Goal: Information Seeking & Learning: Find specific fact

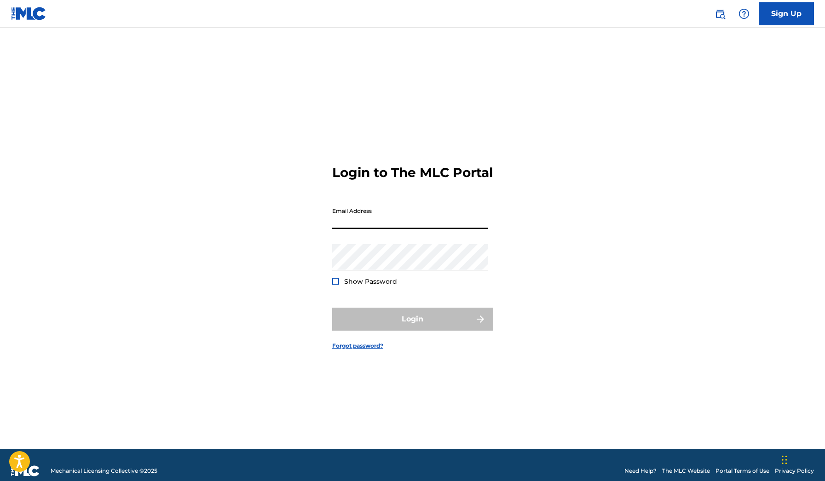
type input "[EMAIL_ADDRESS][DOMAIN_NAME]"
click at [412, 327] on button "Login" at bounding box center [412, 319] width 161 height 23
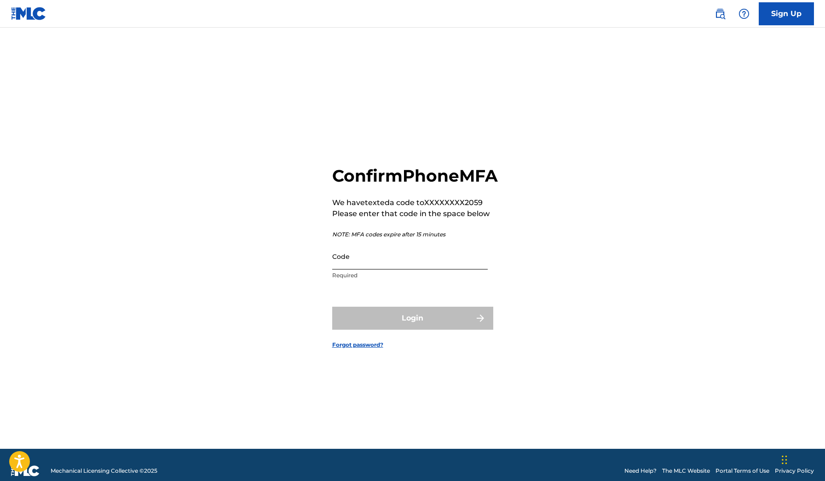
click at [467, 269] on input "Code" at bounding box center [409, 256] width 155 height 26
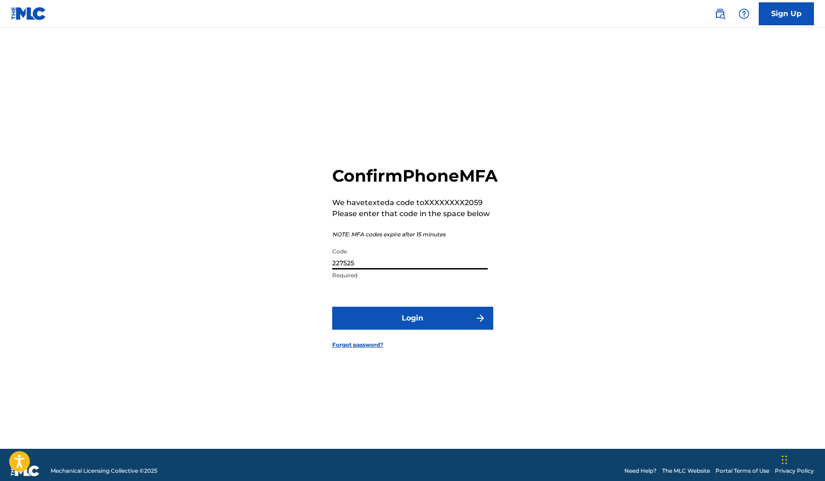
type input "227525"
click at [412, 328] on button "Login" at bounding box center [412, 318] width 161 height 23
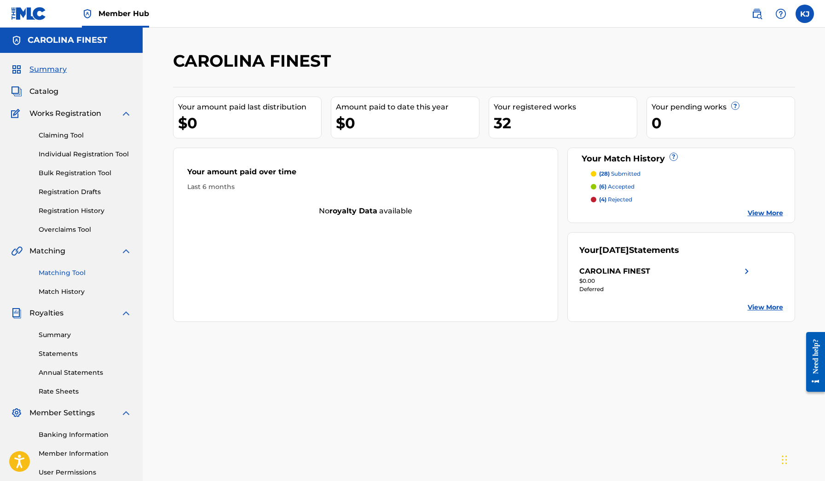
click at [79, 276] on link "Matching Tool" at bounding box center [85, 273] width 93 height 10
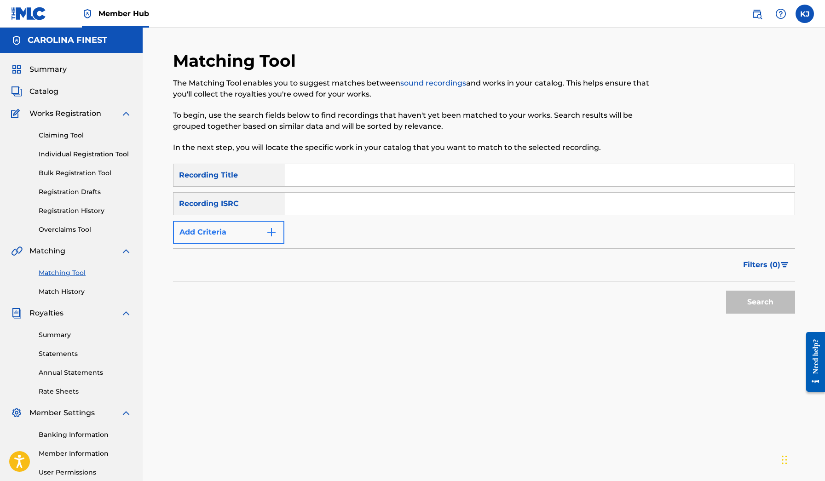
click at [282, 236] on button "Add Criteria" at bounding box center [228, 232] width 111 height 23
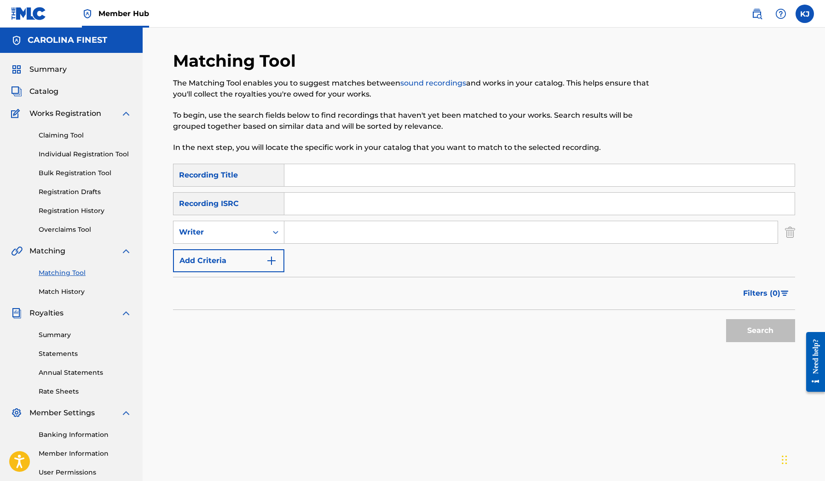
click at [296, 177] on input "Search Form" at bounding box center [539, 175] width 510 height 22
click at [760, 331] on button "Search" at bounding box center [760, 330] width 69 height 23
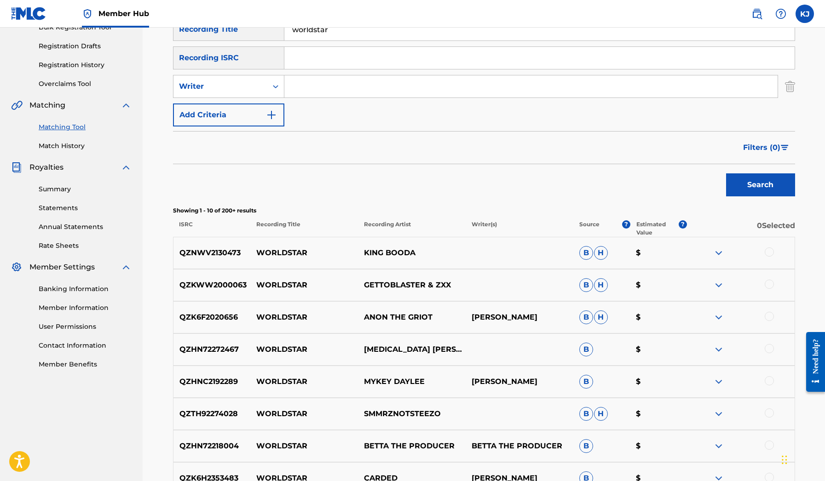
scroll to position [20, 0]
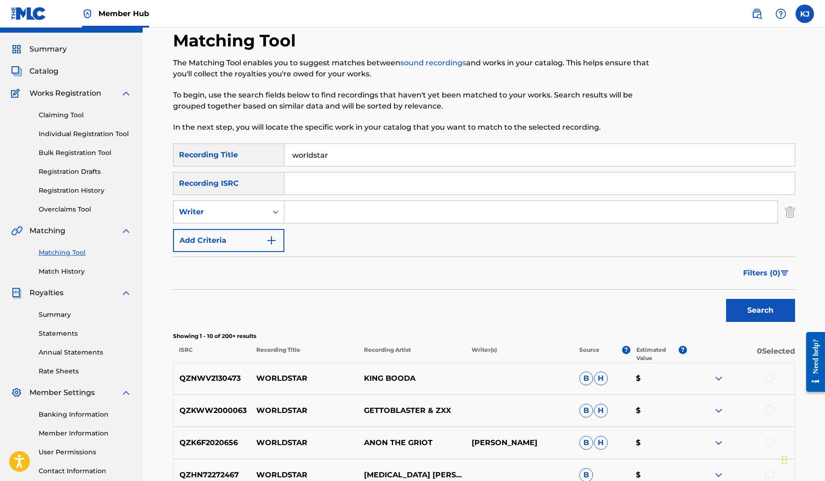
click at [348, 150] on input "worldstar" at bounding box center [539, 155] width 510 height 22
click at [347, 153] on input "worldstar" at bounding box center [539, 155] width 510 height 22
type input "worldstarhiphop"
click at [760, 310] on button "Search" at bounding box center [760, 310] width 69 height 23
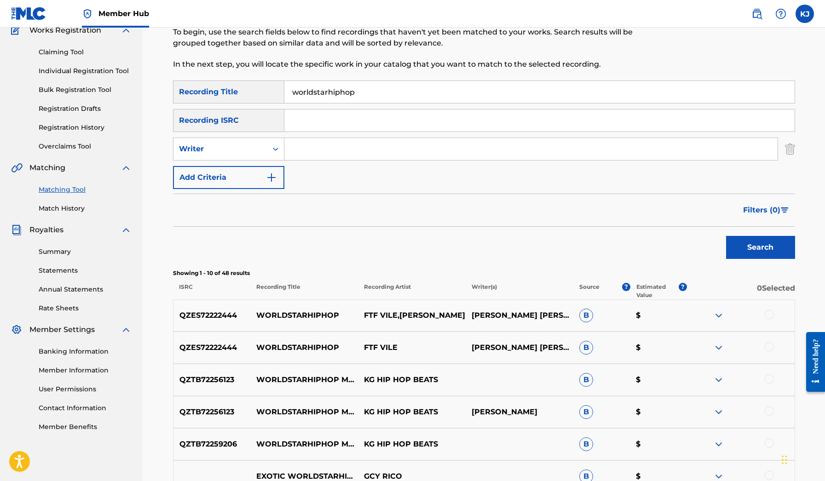
scroll to position [168, 0]
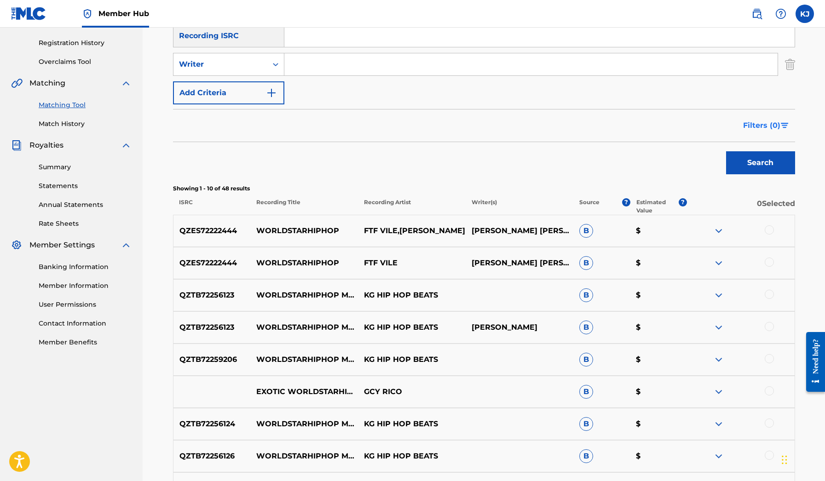
click at [770, 127] on span "Filters ( 0 )" at bounding box center [761, 125] width 37 height 11
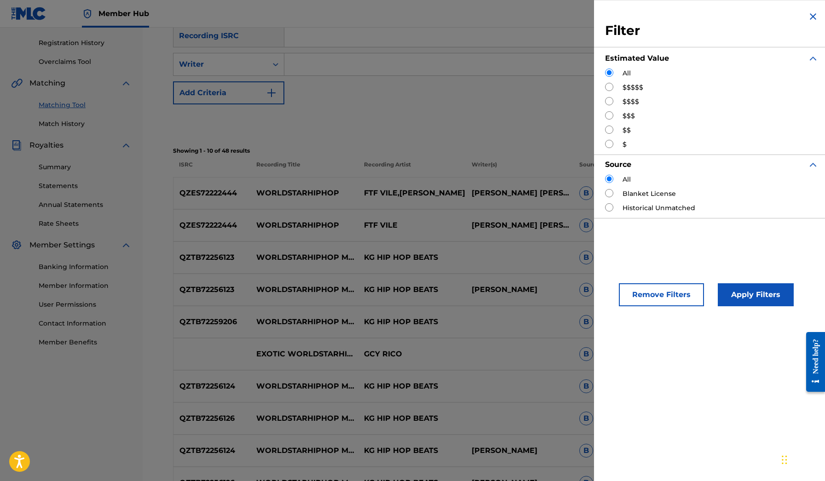
click at [612, 86] on input "Search Form" at bounding box center [609, 87] width 8 height 8
radio input "true"
click at [756, 281] on div "Apply Filters" at bounding box center [742, 293] width 76 height 28
click at [755, 288] on button "Apply Filters" at bounding box center [755, 294] width 76 height 23
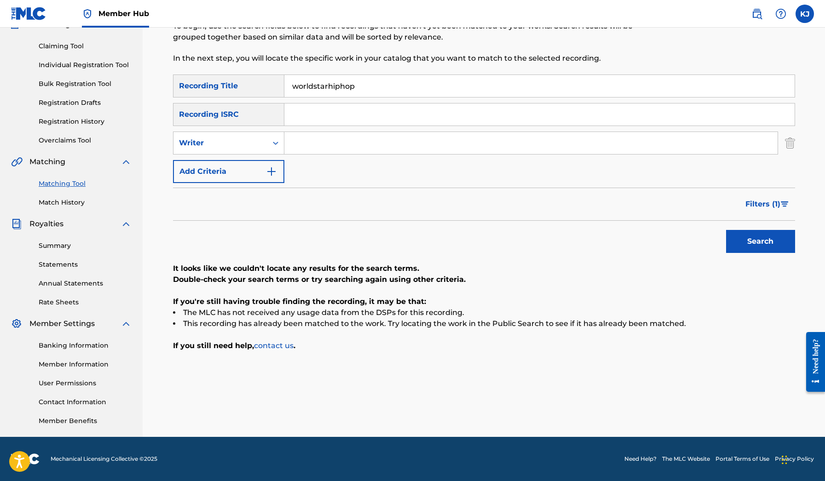
click at [372, 91] on input "worldstarhiphop" at bounding box center [539, 86] width 510 height 22
click at [352, 86] on input "worldstarhiphop" at bounding box center [539, 86] width 510 height 22
drag, startPoint x: 326, startPoint y: 87, endPoint x: 287, endPoint y: 86, distance: 39.1
click at [287, 86] on input "worldstarhiphop" at bounding box center [539, 86] width 510 height 22
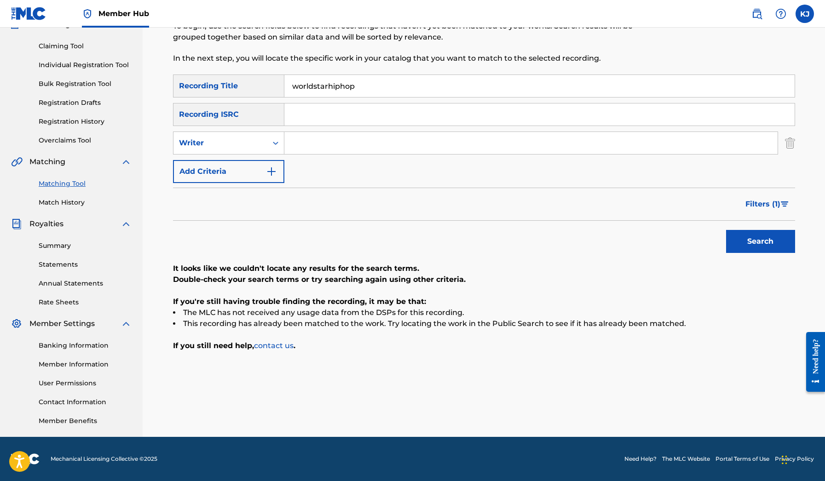
click at [311, 88] on input "worldstarhiphop" at bounding box center [539, 86] width 510 height 22
click at [272, 175] on img "Search Form" at bounding box center [271, 171] width 11 height 11
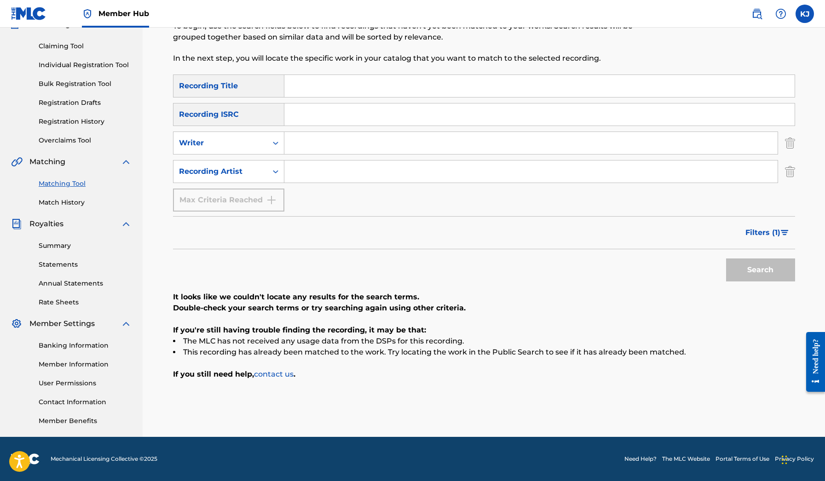
click at [298, 175] on input "Search Form" at bounding box center [530, 171] width 493 height 22
paste input "worldstar"
click at [760, 270] on button "Search" at bounding box center [760, 269] width 69 height 23
type input "worldstarhiphop"
click at [760, 270] on button "Search" at bounding box center [760, 269] width 69 height 23
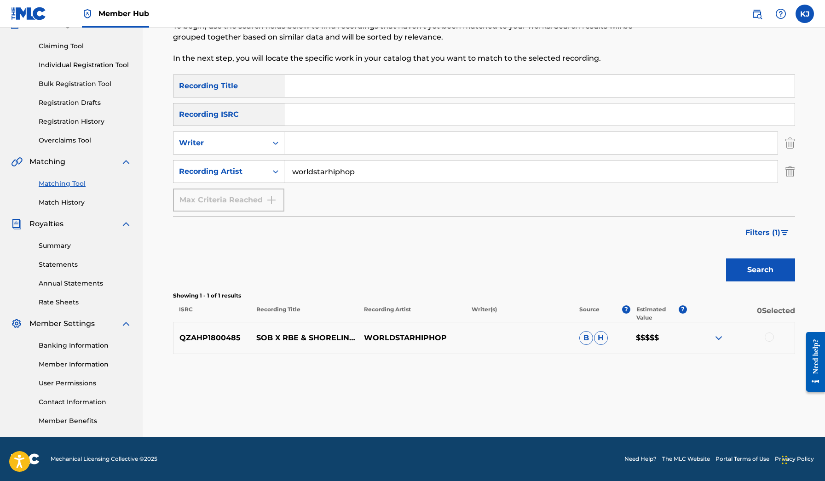
click at [722, 337] on img at bounding box center [718, 337] width 11 height 11
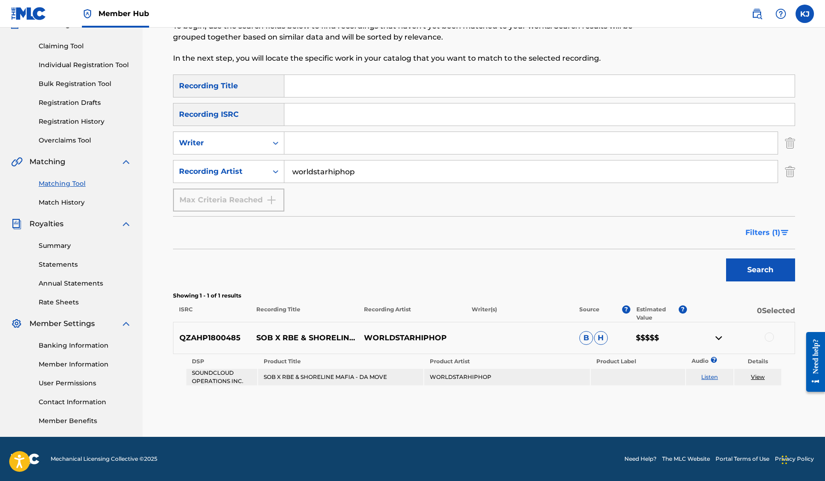
click at [782, 234] on img "Search Form" at bounding box center [784, 233] width 8 height 6
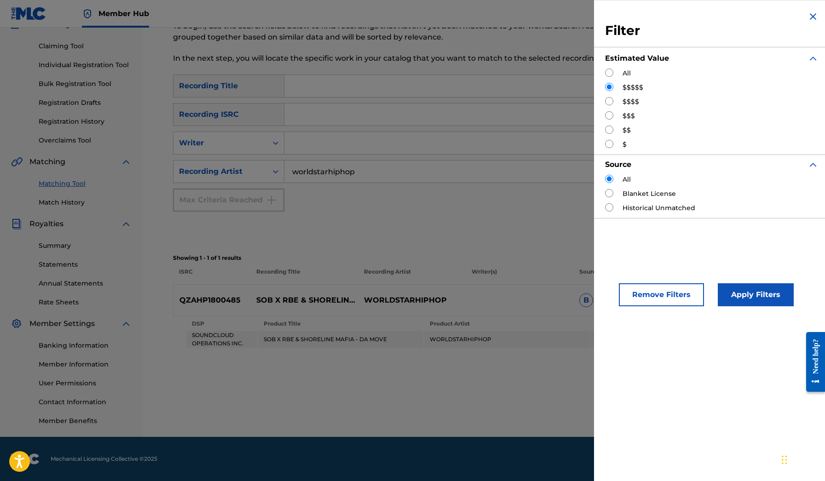
click at [611, 103] on input "Search Form" at bounding box center [609, 101] width 8 height 8
radio input "true"
click at [754, 299] on button "Apply Filters" at bounding box center [755, 294] width 76 height 23
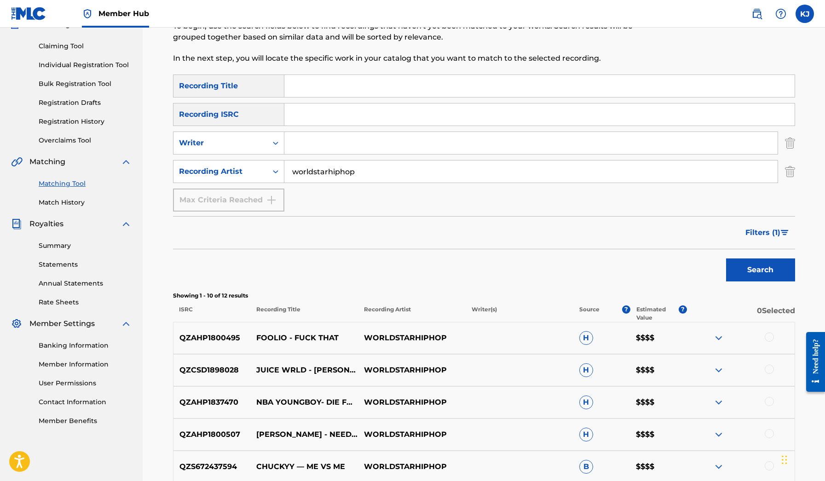
click at [720, 333] on img at bounding box center [718, 337] width 11 height 11
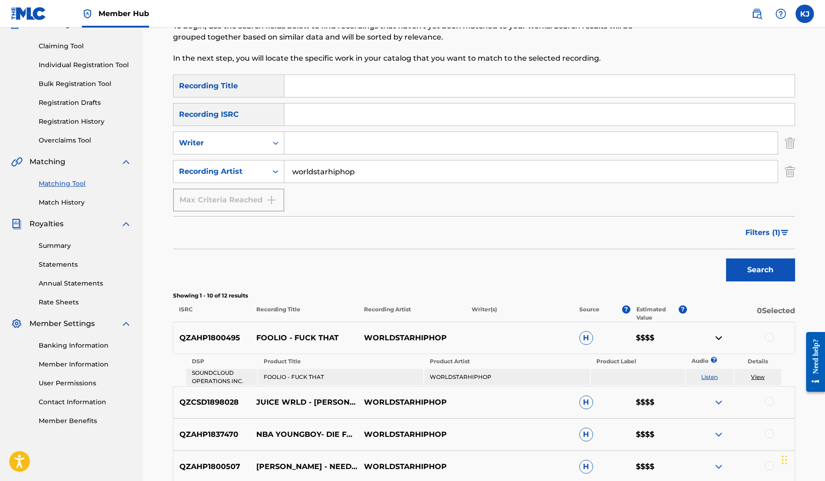
click at [720, 333] on img at bounding box center [718, 337] width 11 height 11
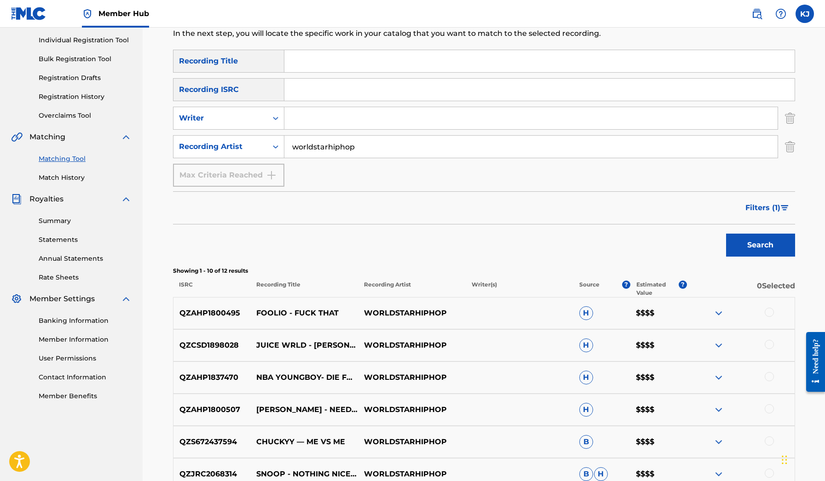
scroll to position [126, 0]
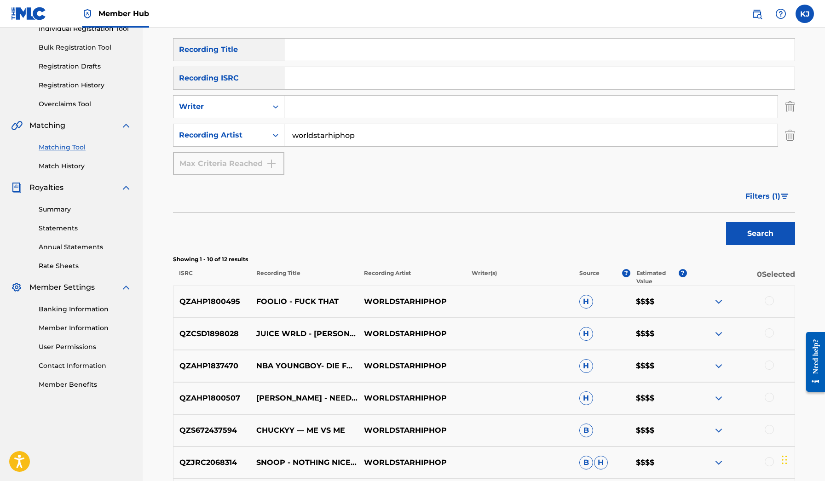
click at [720, 337] on img at bounding box center [718, 333] width 11 height 11
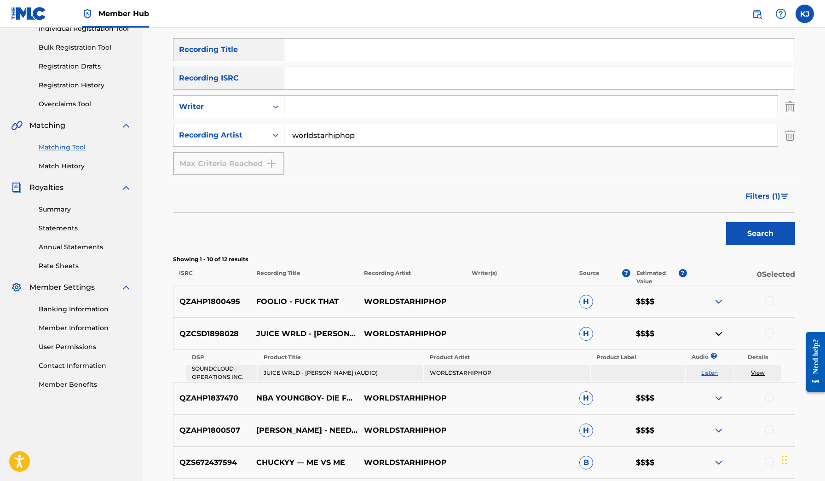
click at [720, 336] on img at bounding box center [718, 333] width 11 height 11
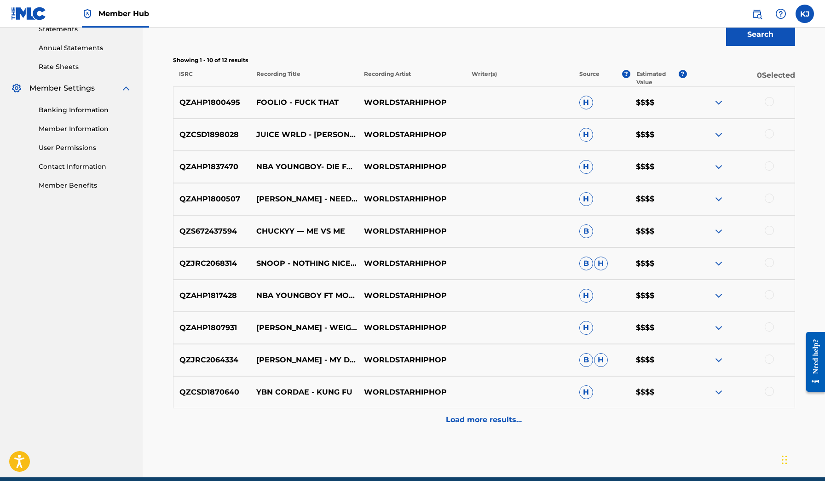
scroll to position [332, 0]
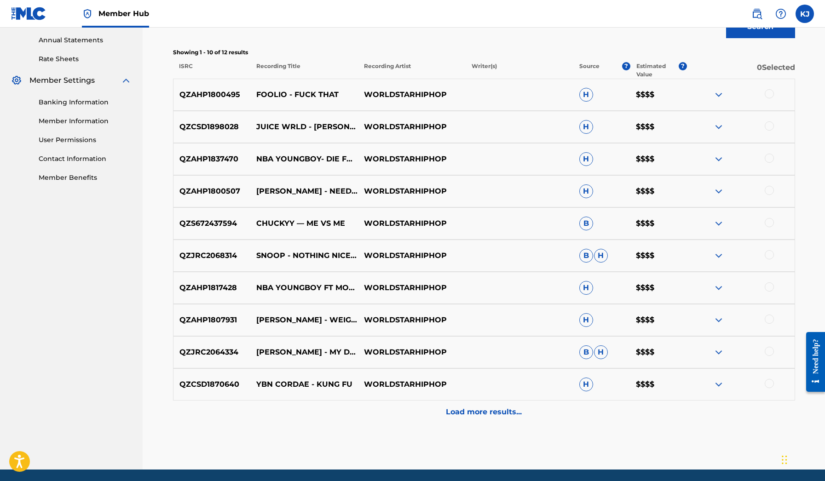
click at [714, 382] on img at bounding box center [718, 384] width 11 height 11
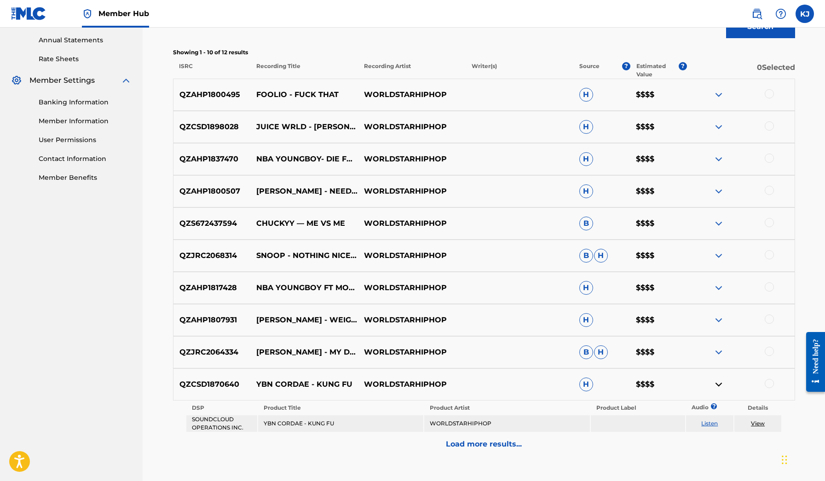
click at [714, 382] on img at bounding box center [718, 384] width 11 height 11
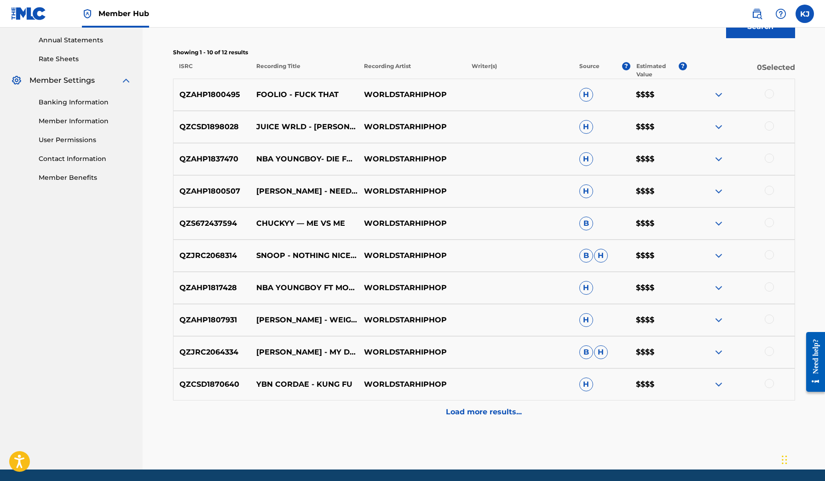
click at [717, 351] on img at bounding box center [718, 352] width 11 height 11
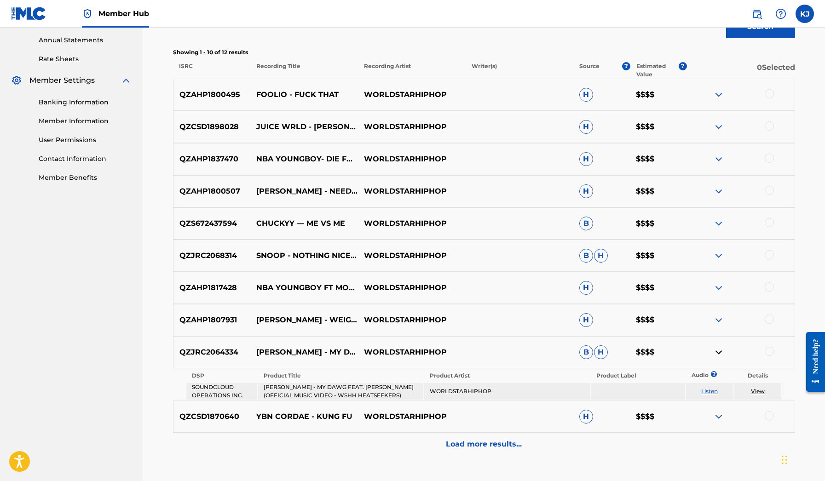
click at [717, 351] on img at bounding box center [718, 352] width 11 height 11
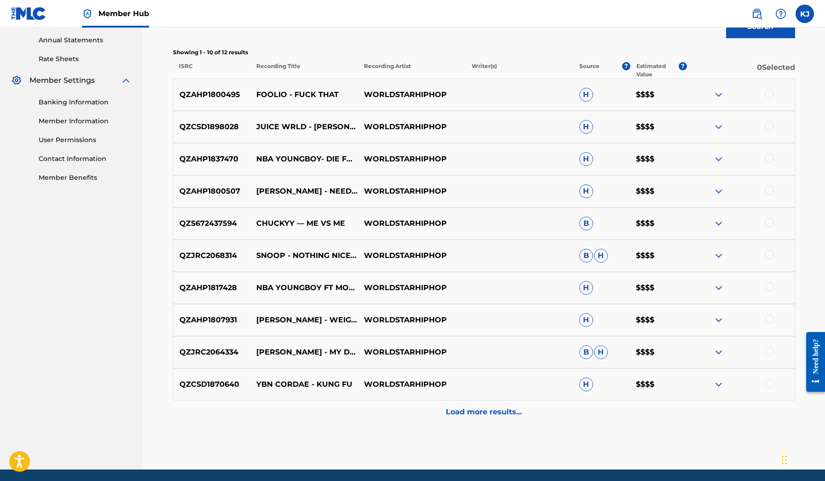
click at [719, 288] on img at bounding box center [718, 287] width 11 height 11
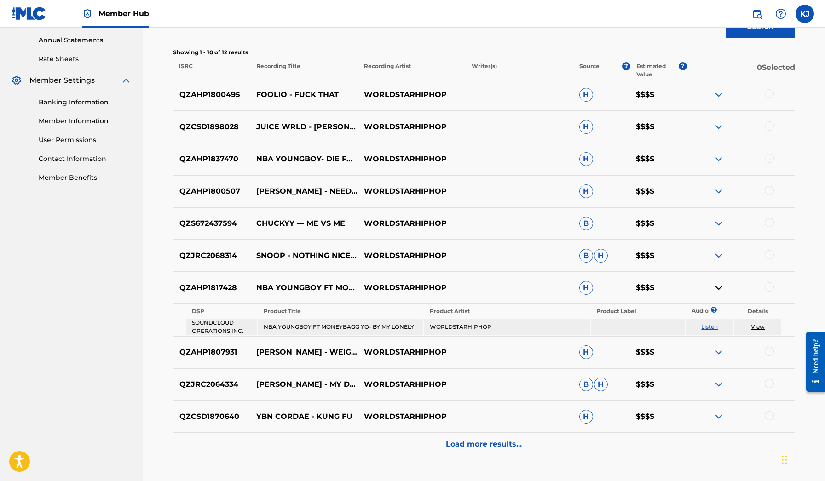
click at [719, 288] on img at bounding box center [718, 287] width 11 height 11
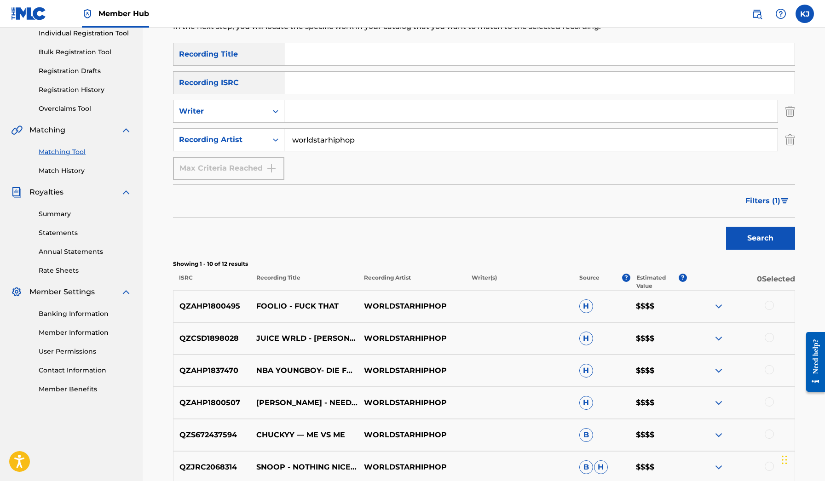
scroll to position [58, 0]
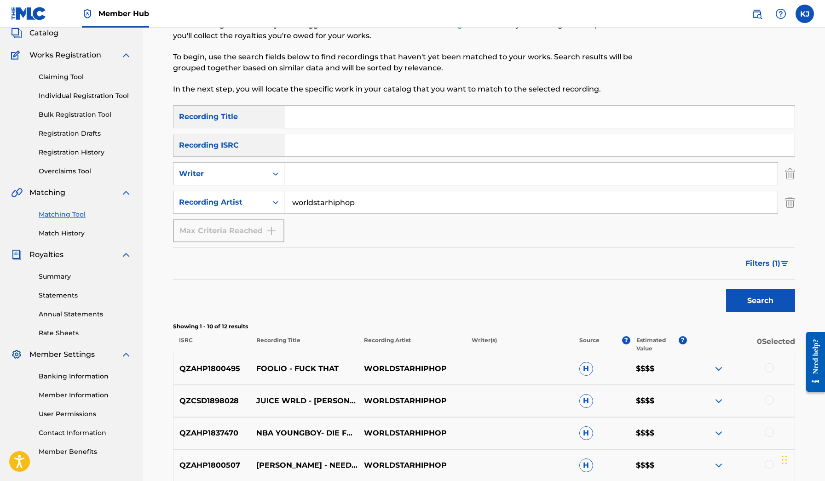
click at [339, 212] on input "worldstarhiphop" at bounding box center [530, 202] width 493 height 22
click at [271, 177] on icon "Search Form" at bounding box center [275, 173] width 9 height 9
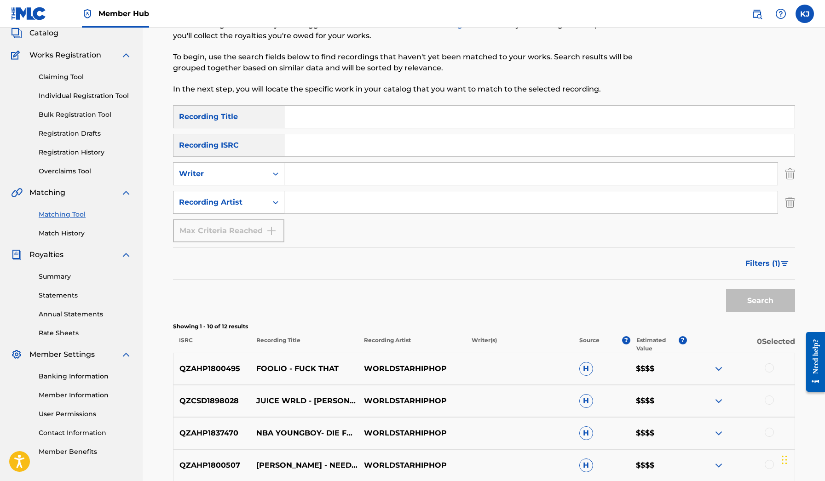
click at [274, 202] on icon "Search Form" at bounding box center [276, 202] width 6 height 3
click at [274, 202] on icon "Search Form" at bounding box center [276, 201] width 6 height 3
click at [309, 231] on div "SearchWithCriteria5bb3289b-c20c-4ab0-a059-293d006c2ecc Recording Title SearchWi…" at bounding box center [484, 173] width 622 height 137
click at [334, 365] on p "FOOLIO - FUCK THAT" at bounding box center [304, 368] width 108 height 11
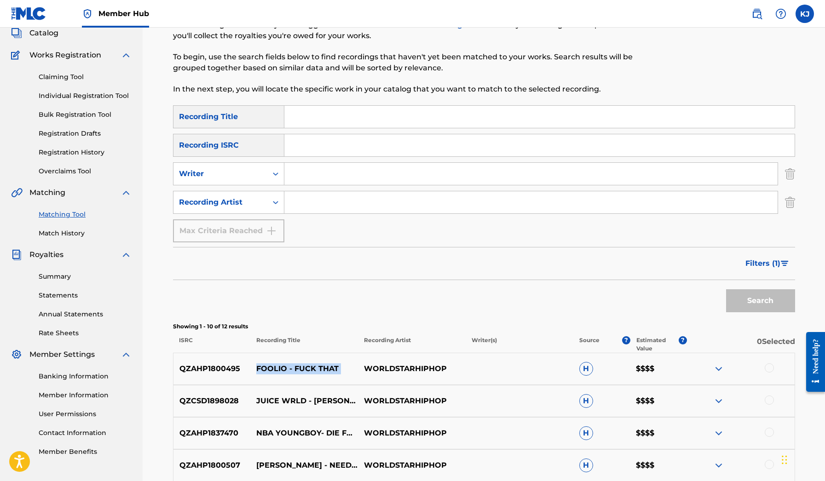
click at [334, 365] on p "FOOLIO - FUCK THAT" at bounding box center [304, 368] width 108 height 11
copy p "FOOLIO - FUCK THAT"
click at [720, 367] on img at bounding box center [718, 368] width 11 height 11
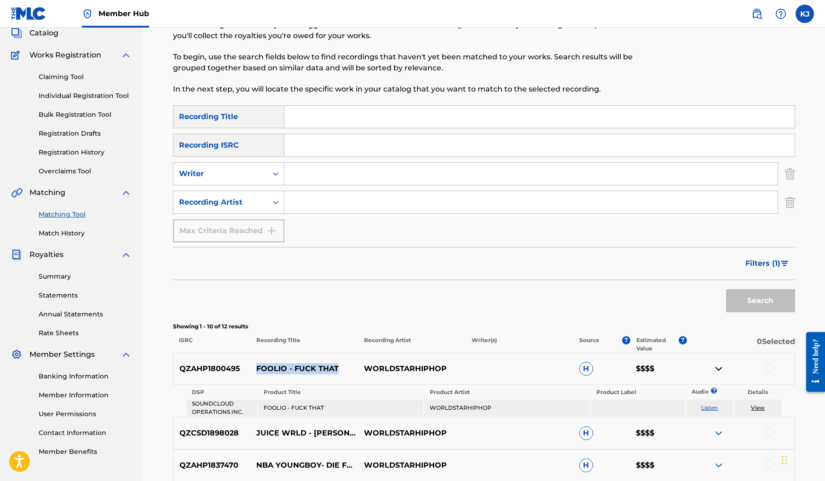
click at [710, 410] on link "Listen" at bounding box center [709, 407] width 17 height 7
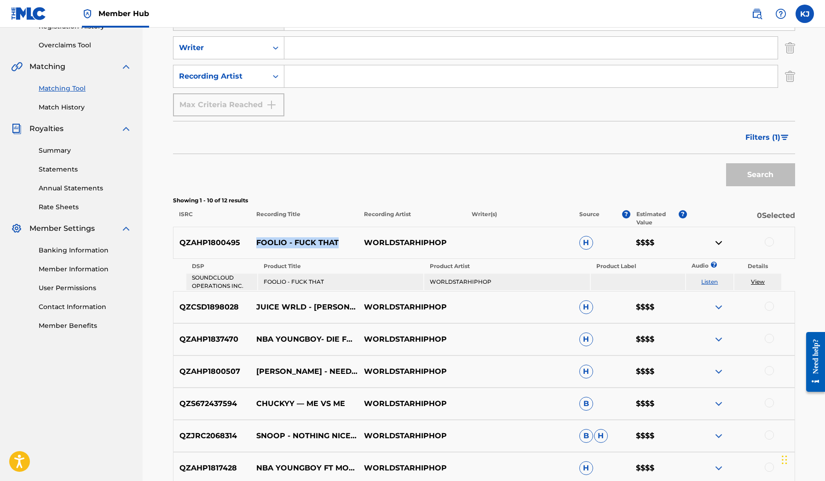
scroll to position [296, 0]
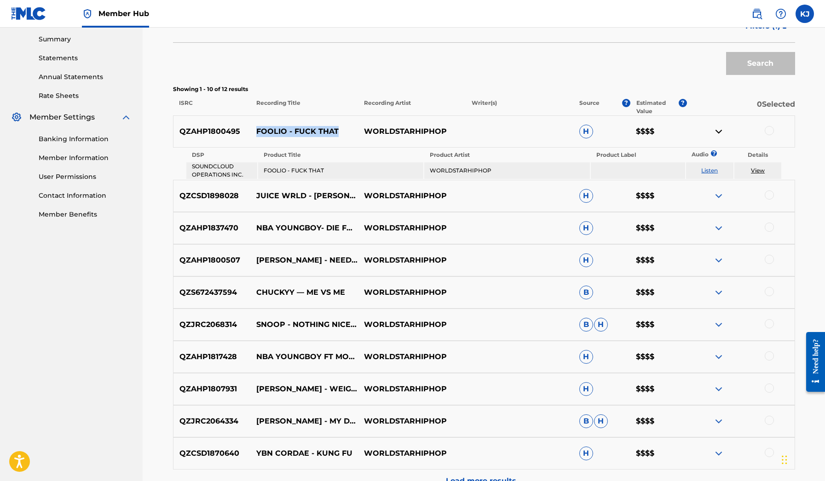
click at [715, 291] on img at bounding box center [718, 292] width 11 height 11
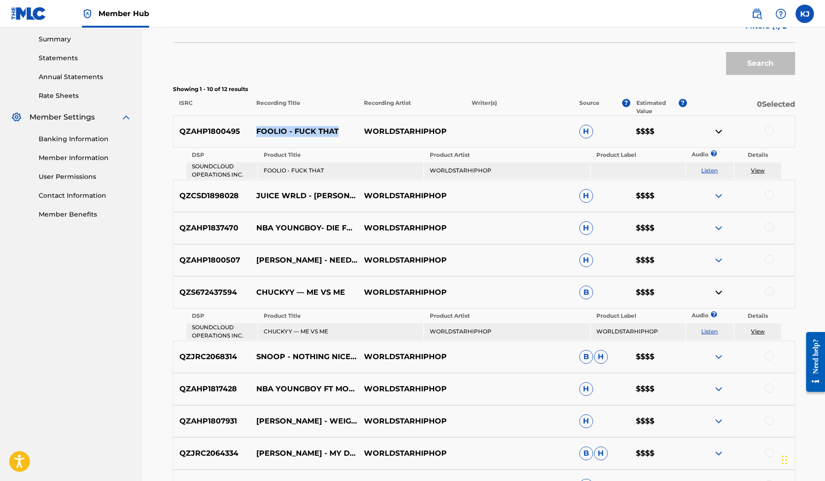
click at [715, 332] on link "Listen" at bounding box center [709, 331] width 17 height 7
drag, startPoint x: 331, startPoint y: 328, endPoint x: 273, endPoint y: 326, distance: 58.0
click at [273, 326] on td "CHUCKYY — ME VS ME" at bounding box center [340, 331] width 165 height 17
copy td "CHUCKYY — ME VS ME"
click at [708, 330] on link "Listen" at bounding box center [709, 331] width 17 height 7
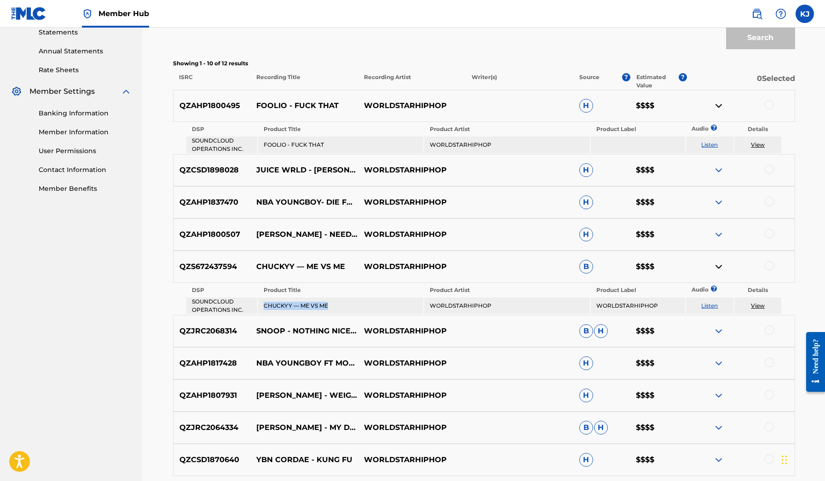
scroll to position [329, 0]
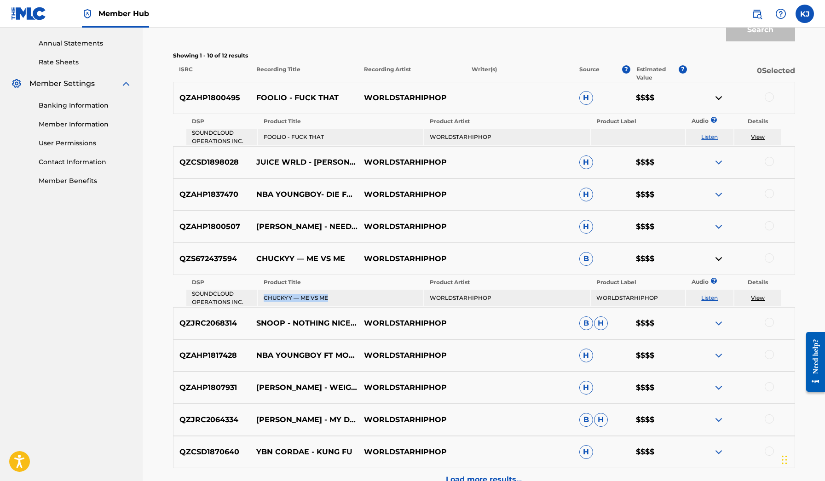
click at [714, 324] on img at bounding box center [718, 323] width 11 height 11
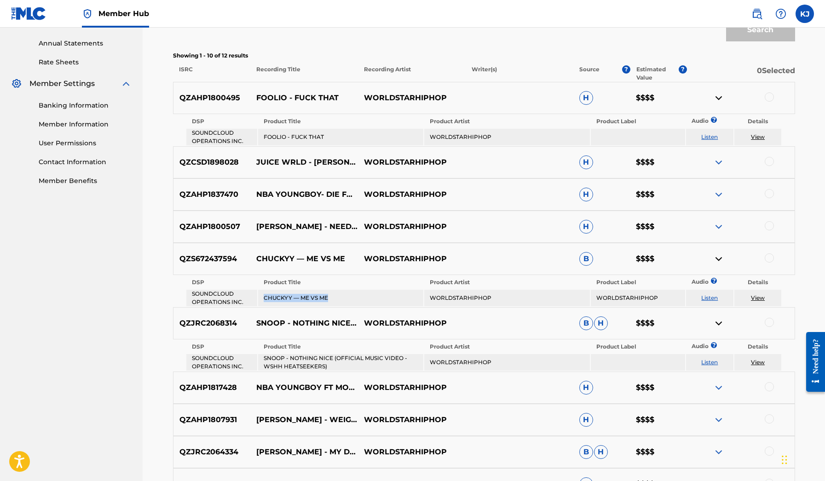
click at [704, 365] on link "Listen" at bounding box center [709, 362] width 17 height 7
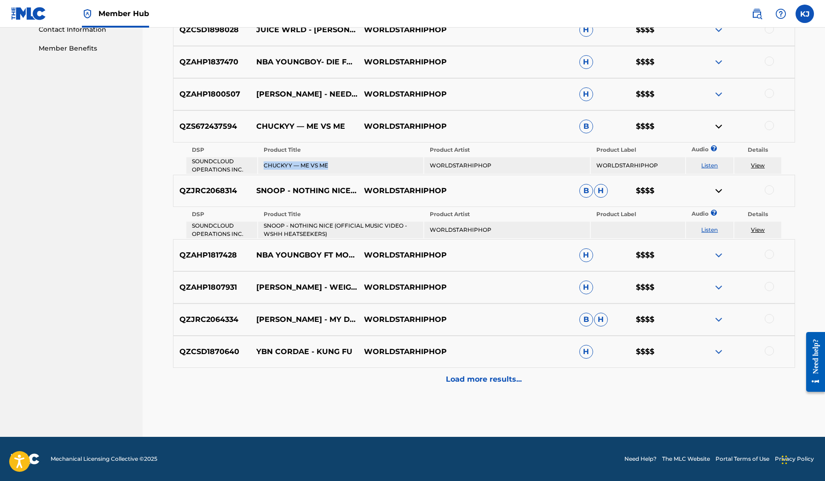
scroll to position [462, 0]
click at [716, 288] on img at bounding box center [718, 287] width 11 height 11
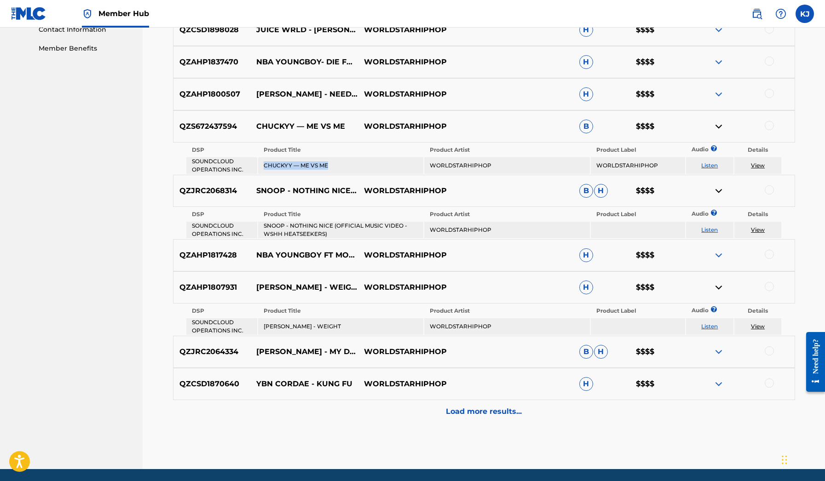
click at [705, 326] on link "Listen" at bounding box center [709, 326] width 17 height 7
click at [719, 384] on img at bounding box center [718, 383] width 11 height 11
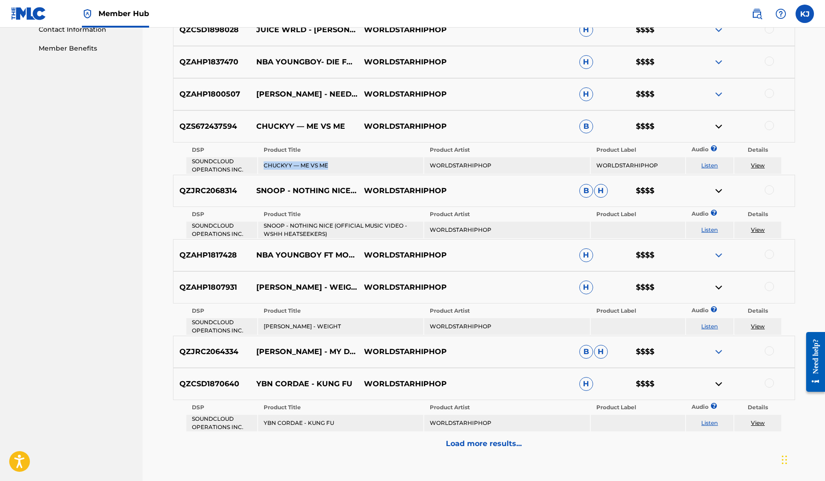
click at [708, 422] on link "Listen" at bounding box center [709, 422] width 17 height 7
click at [717, 351] on img at bounding box center [718, 351] width 11 height 11
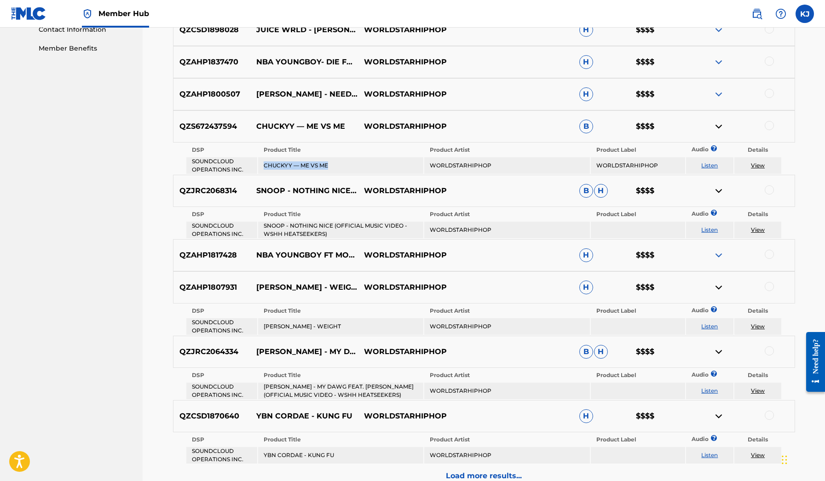
click at [701, 392] on link "Listen" at bounding box center [709, 390] width 17 height 7
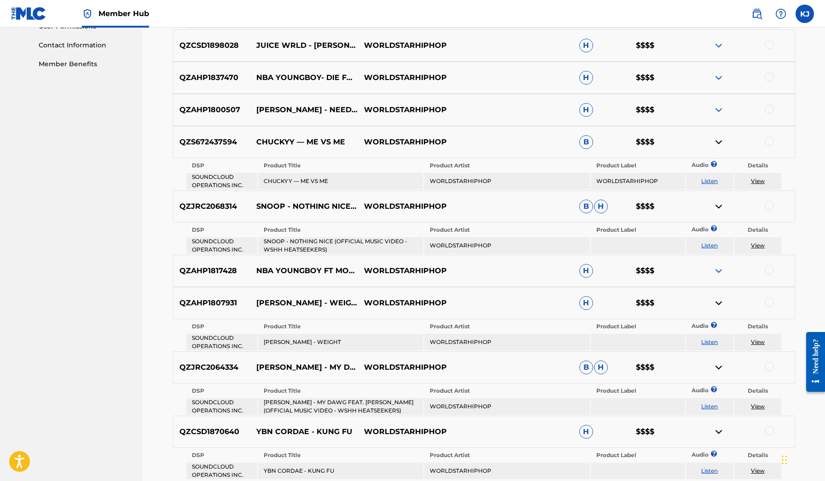
click at [712, 269] on div at bounding box center [741, 270] width 108 height 11
click at [722, 270] on img at bounding box center [718, 270] width 11 height 11
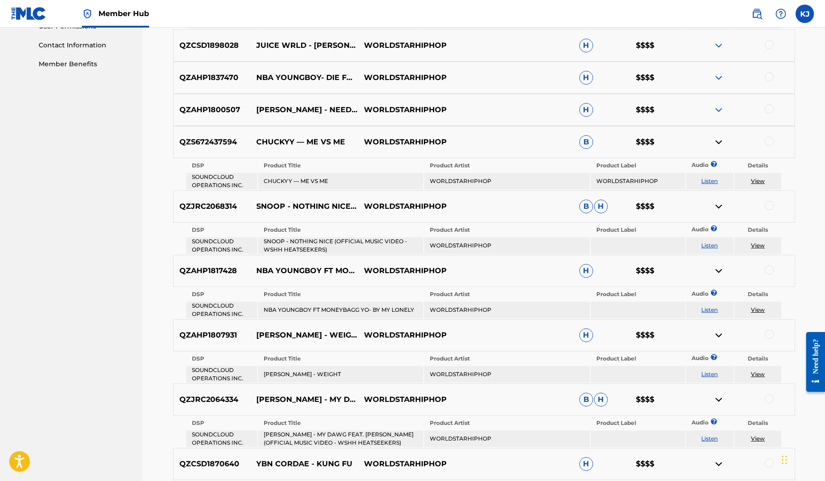
click at [707, 309] on link "Listen" at bounding box center [709, 309] width 17 height 7
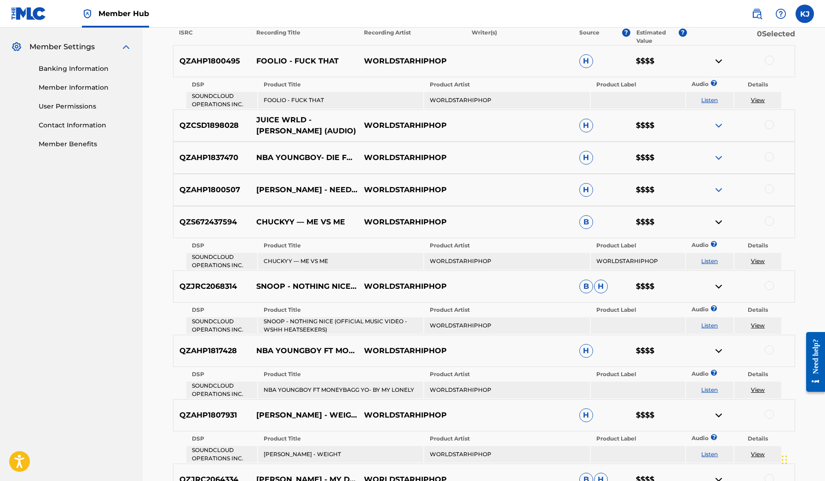
scroll to position [361, 0]
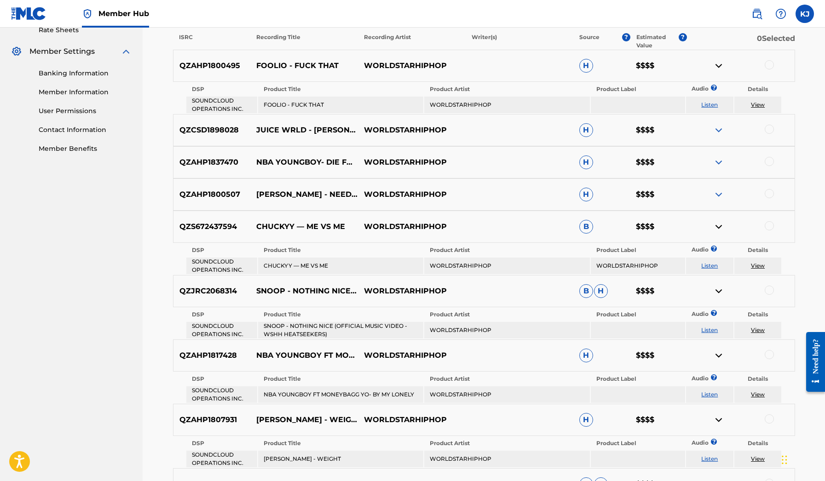
click at [718, 198] on img at bounding box center [718, 194] width 11 height 11
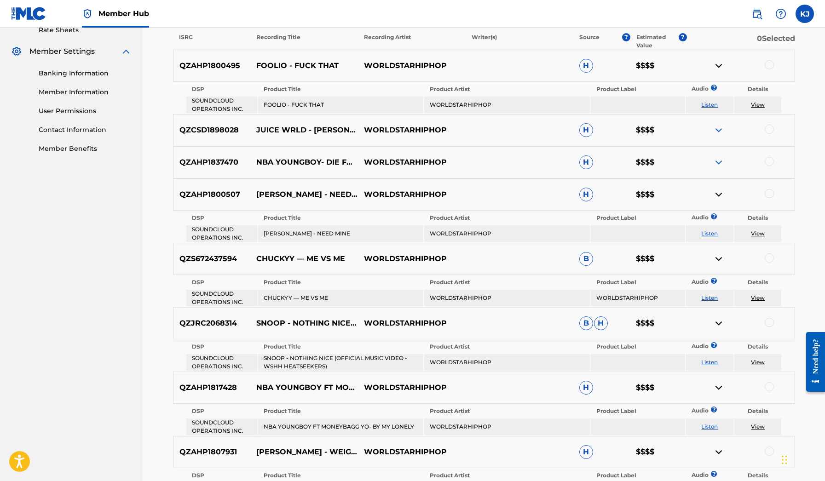
click at [702, 235] on link "Listen" at bounding box center [709, 233] width 17 height 7
click at [716, 160] on img at bounding box center [718, 162] width 11 height 11
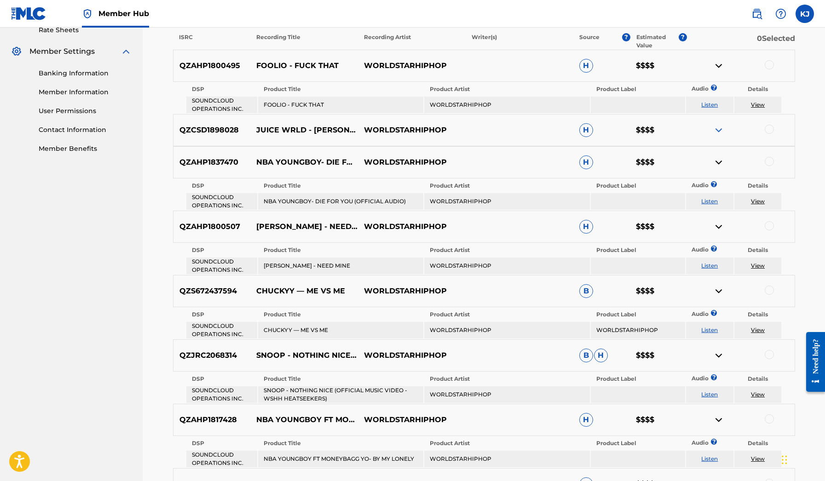
click at [696, 203] on td "Listen" at bounding box center [709, 201] width 47 height 17
click at [701, 201] on link "Listen" at bounding box center [709, 201] width 17 height 7
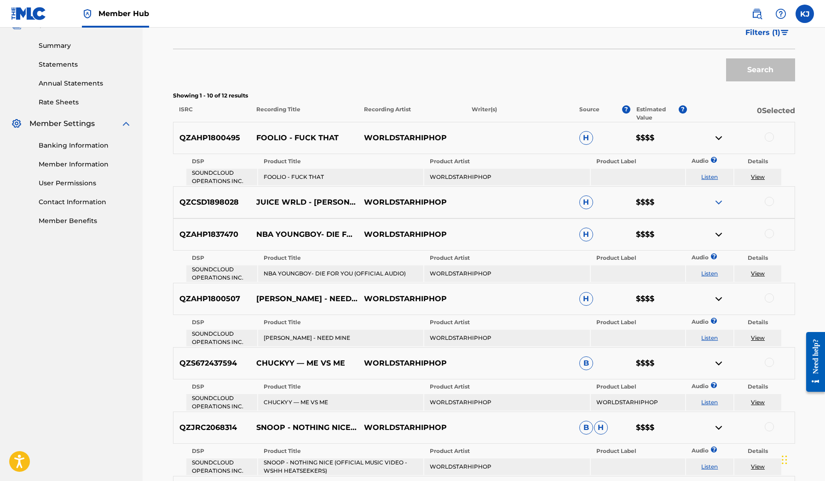
scroll to position [285, 0]
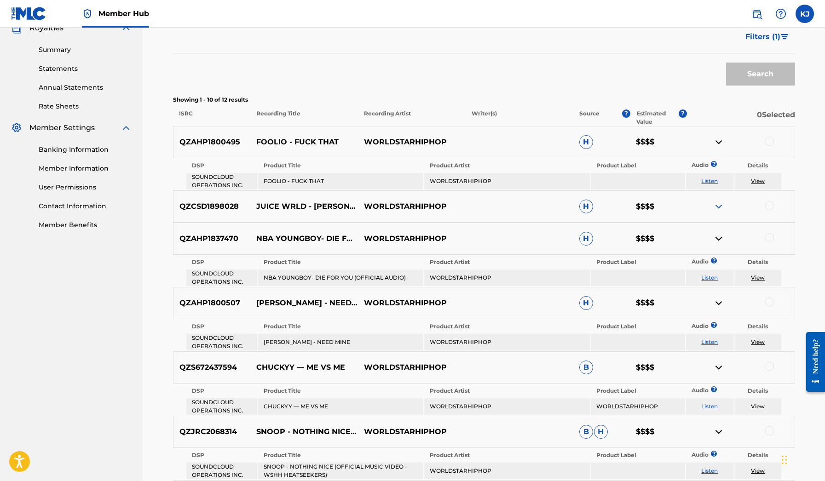
click at [715, 207] on img at bounding box center [718, 206] width 11 height 11
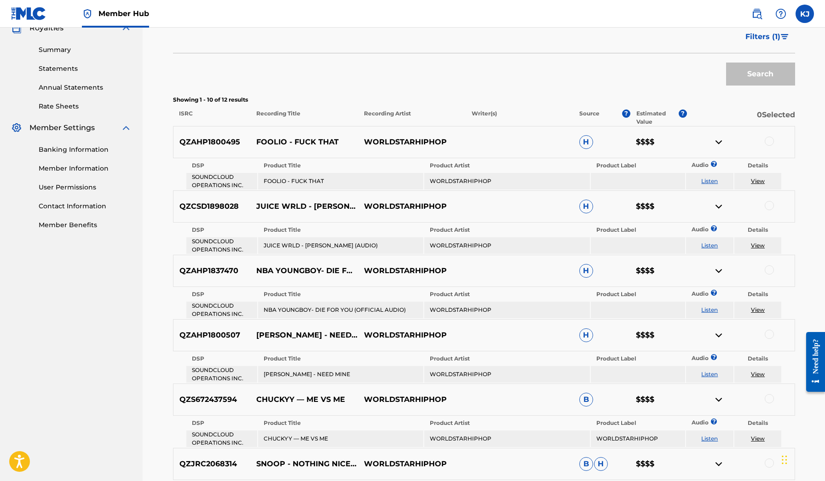
click at [711, 244] on link "Listen" at bounding box center [709, 245] width 17 height 7
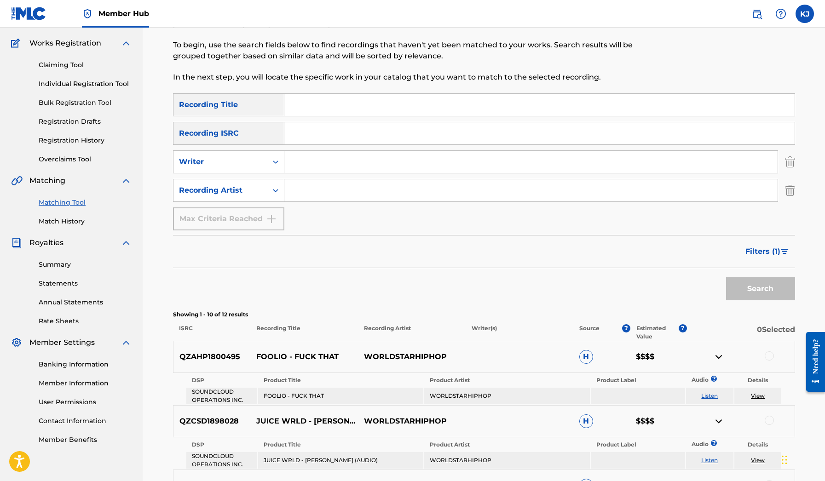
scroll to position [71, 0]
click at [331, 196] on input "Search Form" at bounding box center [530, 190] width 493 height 22
click at [277, 193] on icon "Search Form" at bounding box center [275, 189] width 9 height 9
click at [309, 194] on input "Search Form" at bounding box center [530, 190] width 493 height 22
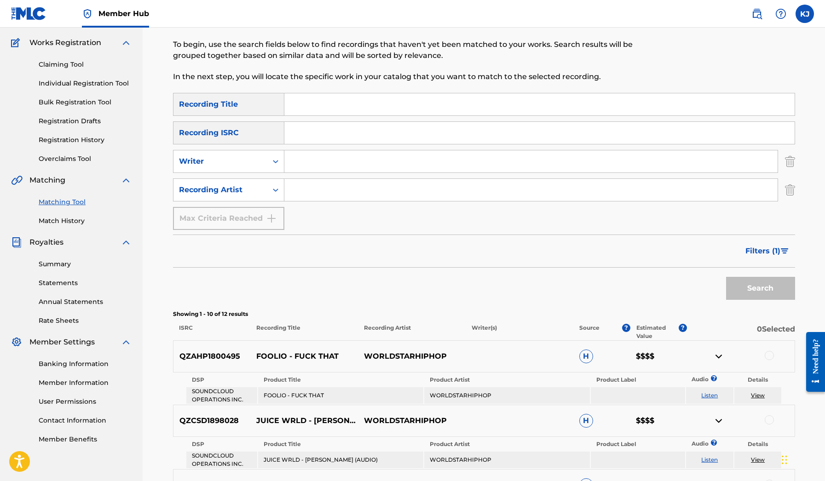
click at [307, 116] on div "SearchWithCriteria5bb3289b-c20c-4ab0-a059-293d006c2ecc Recording Title SearchWi…" at bounding box center [484, 161] width 622 height 137
click at [307, 109] on input "Search Form" at bounding box center [539, 104] width 510 height 22
paste input "NBA Young Boy - Thug Wit Me (Prod by. KaSaunJ)"
type input "NBA Young Boy - Thug Wit Me (Prod by. KaSaunJ)"
click at [760, 288] on button "Search" at bounding box center [760, 288] width 69 height 23
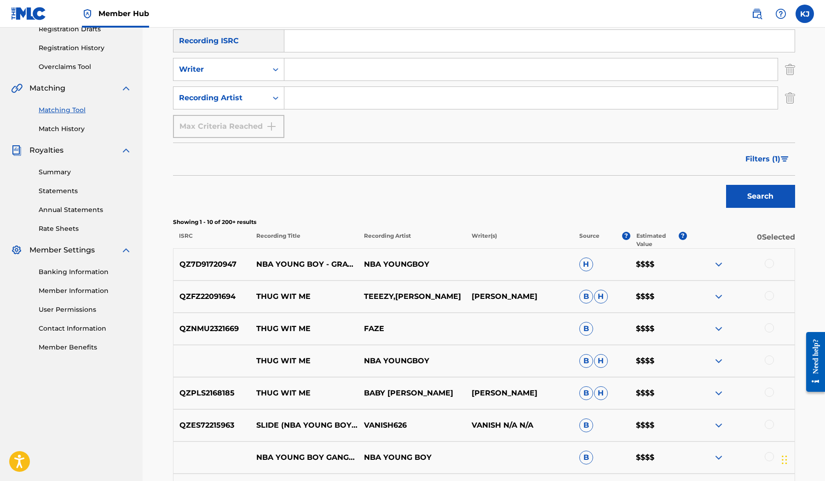
scroll to position [169, 0]
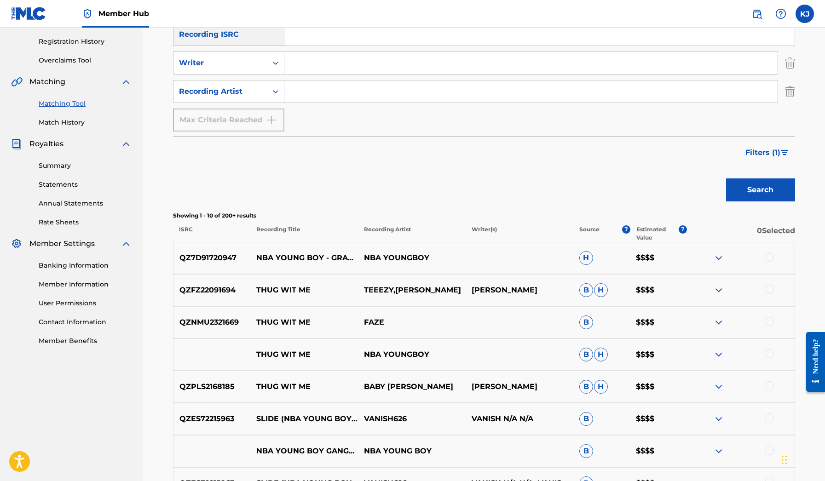
click at [722, 355] on img at bounding box center [718, 354] width 11 height 11
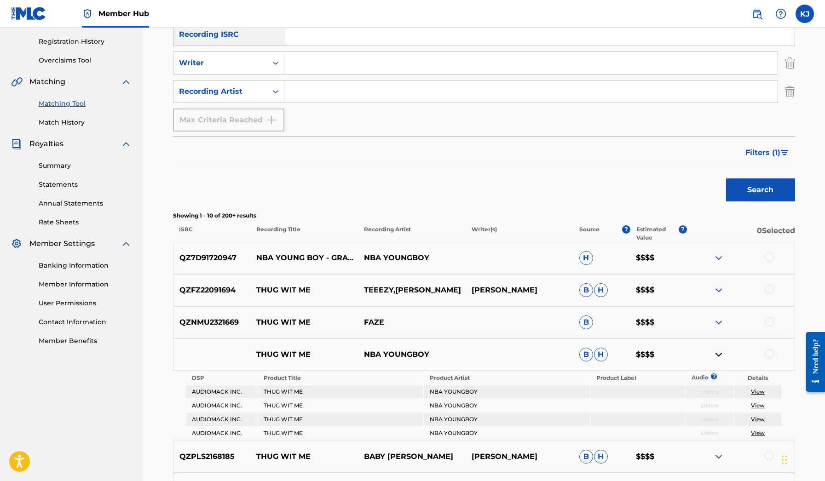
click at [722, 355] on img at bounding box center [718, 354] width 11 height 11
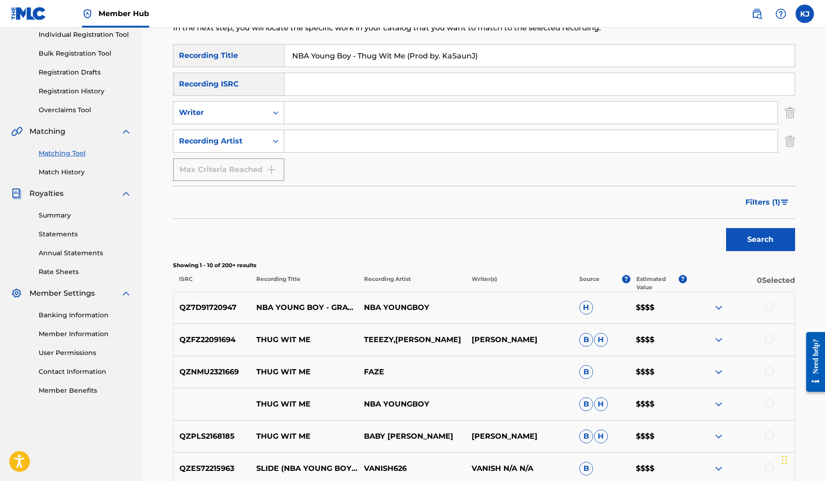
scroll to position [120, 0]
click at [530, 135] on input "Search Form" at bounding box center [530, 141] width 493 height 22
click at [760, 240] on button "Search" at bounding box center [760, 239] width 69 height 23
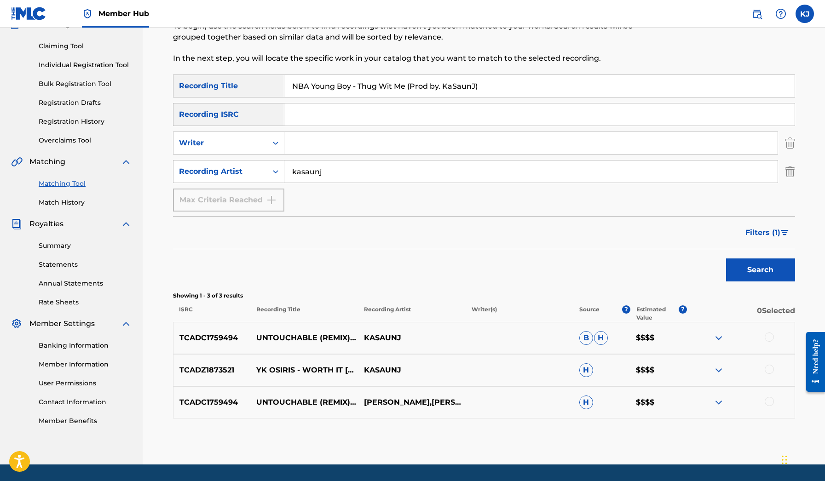
click at [720, 338] on img at bounding box center [718, 337] width 11 height 11
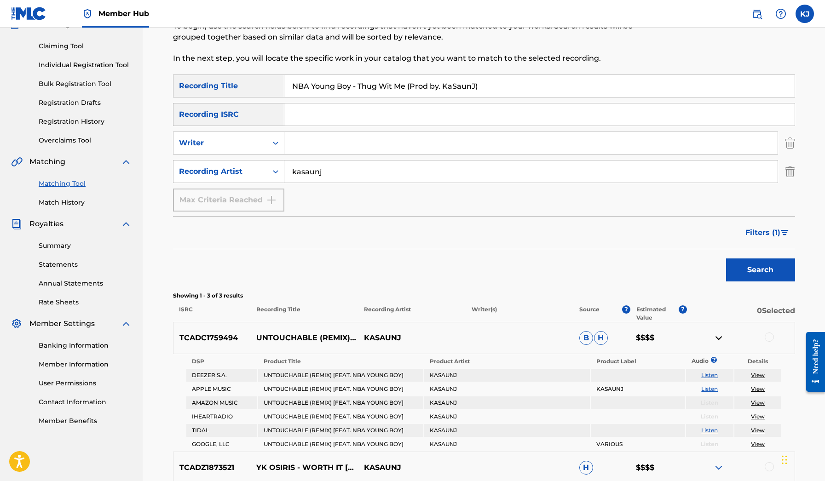
click at [720, 338] on img at bounding box center [718, 337] width 11 height 11
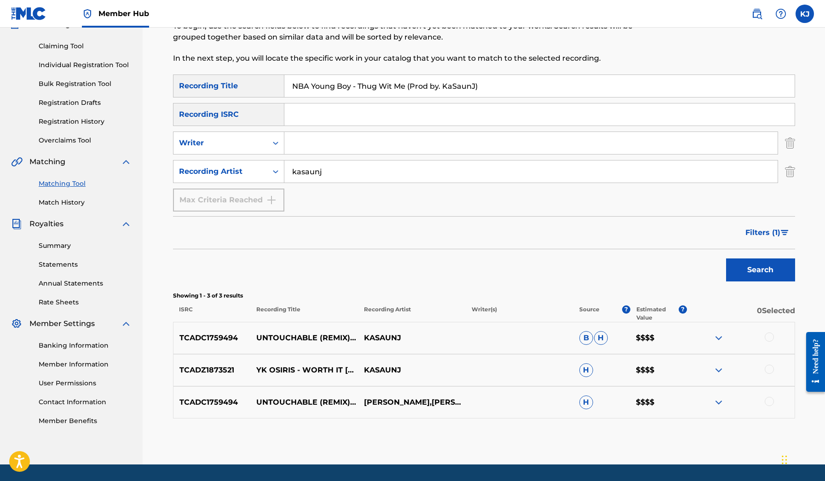
click at [716, 395] on div "TCADC1759494 UNTOUCHABLE (REMIX) [FEAT. NBA YOUNG BOY] [PERSON_NAME],[PERSON_NA…" at bounding box center [484, 402] width 622 height 32
click at [717, 399] on img at bounding box center [718, 402] width 11 height 11
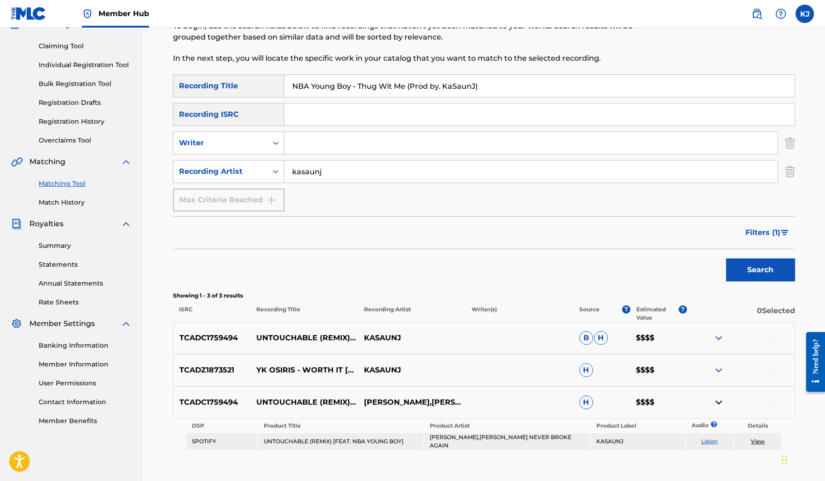
click at [717, 399] on img at bounding box center [718, 402] width 11 height 11
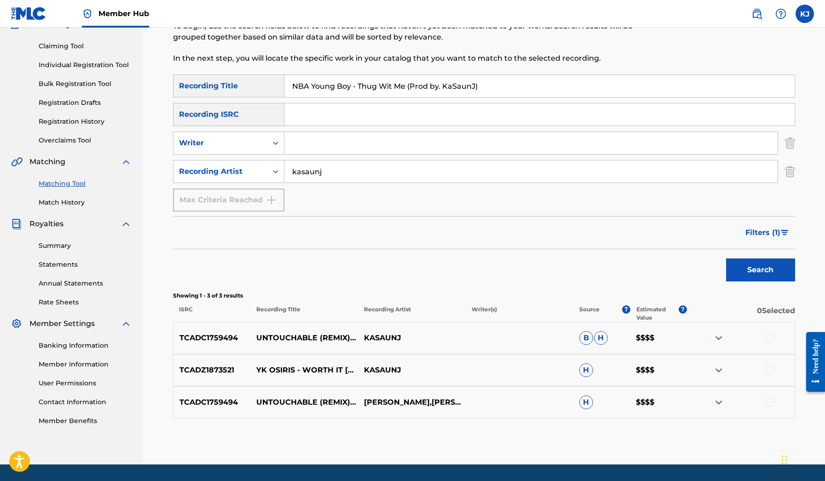
click at [427, 172] on input "kasaunj" at bounding box center [530, 171] width 493 height 22
click at [760, 270] on button "Search" at bounding box center [760, 269] width 69 height 23
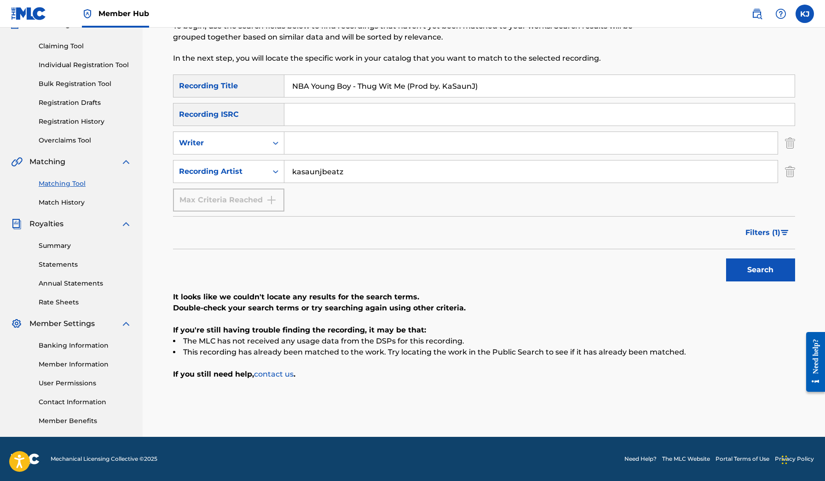
click at [760, 270] on button "Search" at bounding box center [760, 269] width 69 height 23
type input "kasaun"
click at [760, 270] on button "Search" at bounding box center [760, 269] width 69 height 23
click at [398, 89] on input "NBA Young Boy - Thug Wit Me (Prod by. KaSaunJ)" at bounding box center [539, 86] width 510 height 22
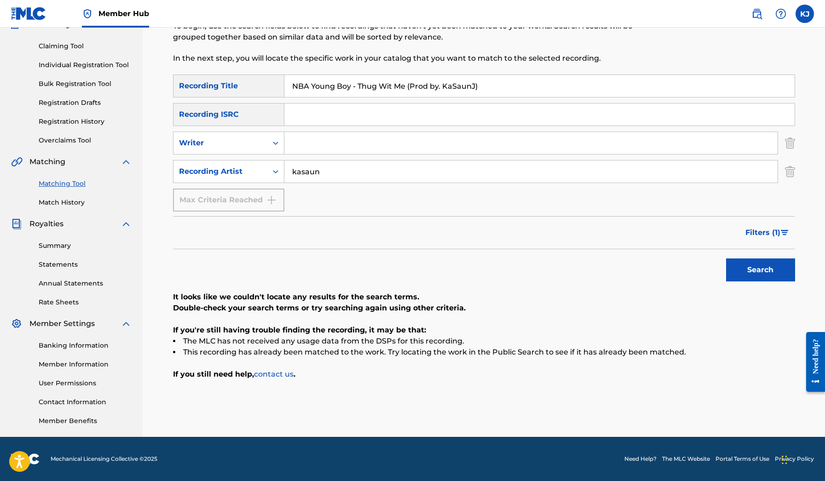
click at [398, 89] on input "NBA Young Boy - Thug Wit Me (Prod by. KaSaunJ)" at bounding box center [539, 86] width 510 height 22
click at [760, 270] on button "Search" at bounding box center [760, 269] width 69 height 23
click at [380, 174] on input "kasaun" at bounding box center [530, 171] width 493 height 22
type input "kasaunj"
click at [760, 270] on button "Search" at bounding box center [760, 269] width 69 height 23
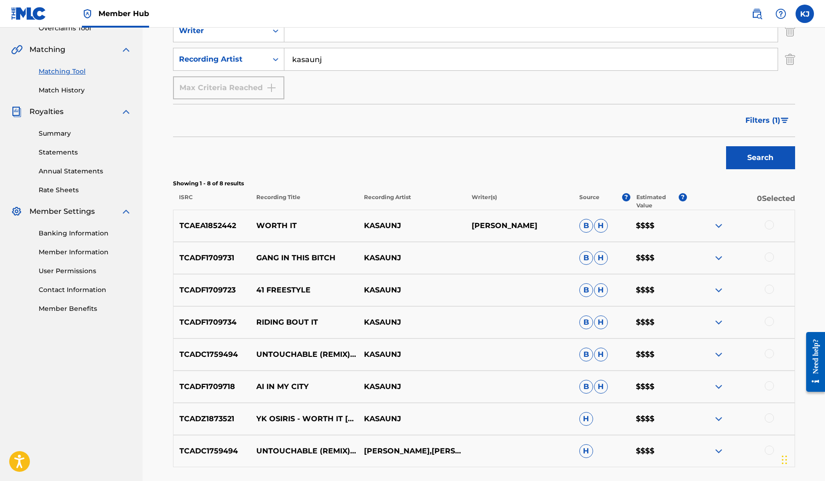
scroll to position [224, 0]
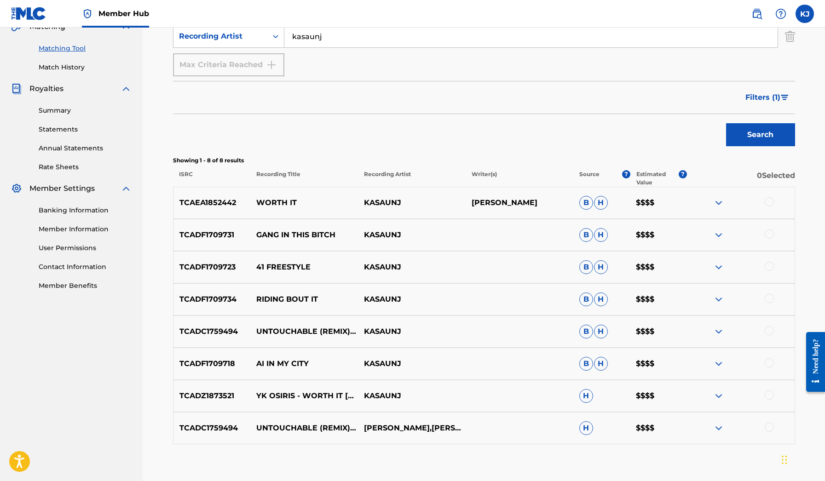
click at [712, 200] on div at bounding box center [741, 202] width 108 height 11
click at [714, 200] on img at bounding box center [718, 202] width 11 height 11
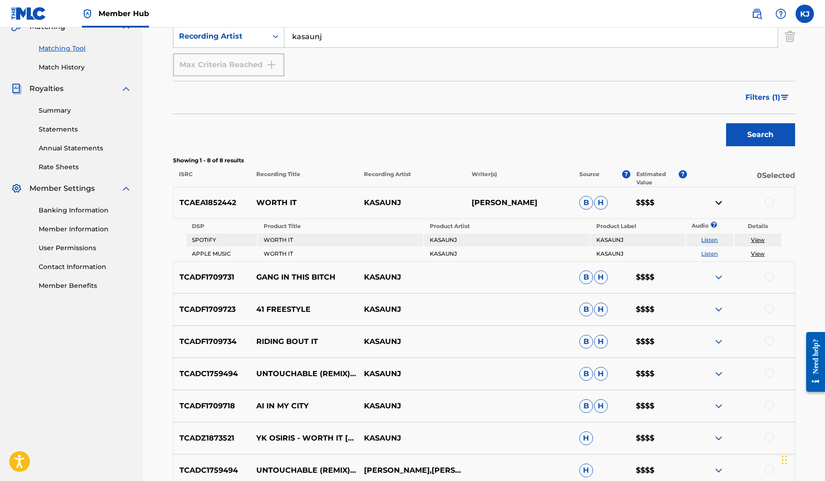
click at [714, 200] on img at bounding box center [718, 202] width 11 height 11
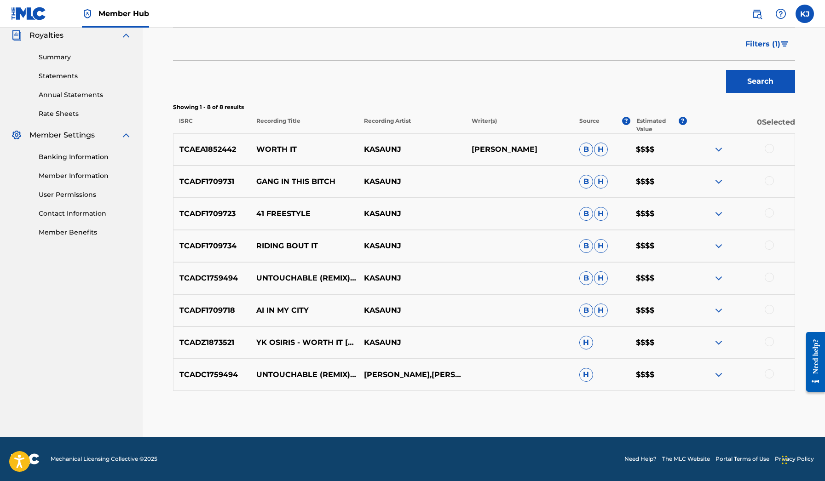
scroll to position [278, 0]
click at [720, 378] on img at bounding box center [718, 374] width 11 height 11
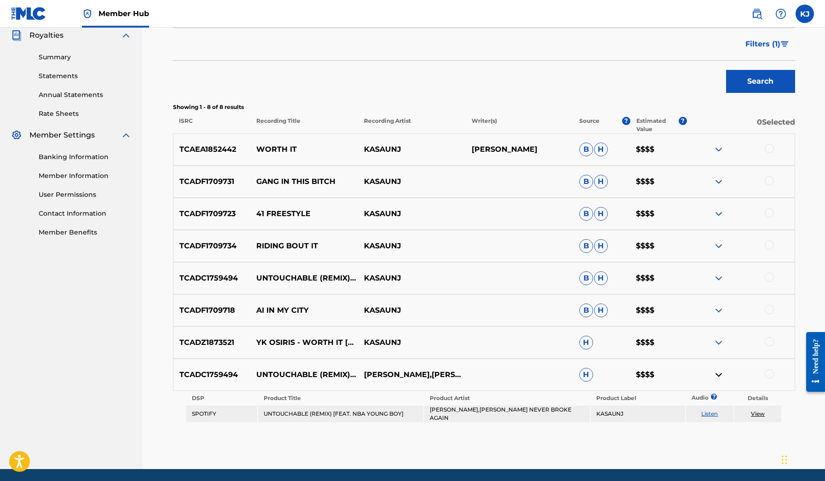
click at [713, 279] on img at bounding box center [718, 278] width 11 height 11
